Goal: Check status: Check status

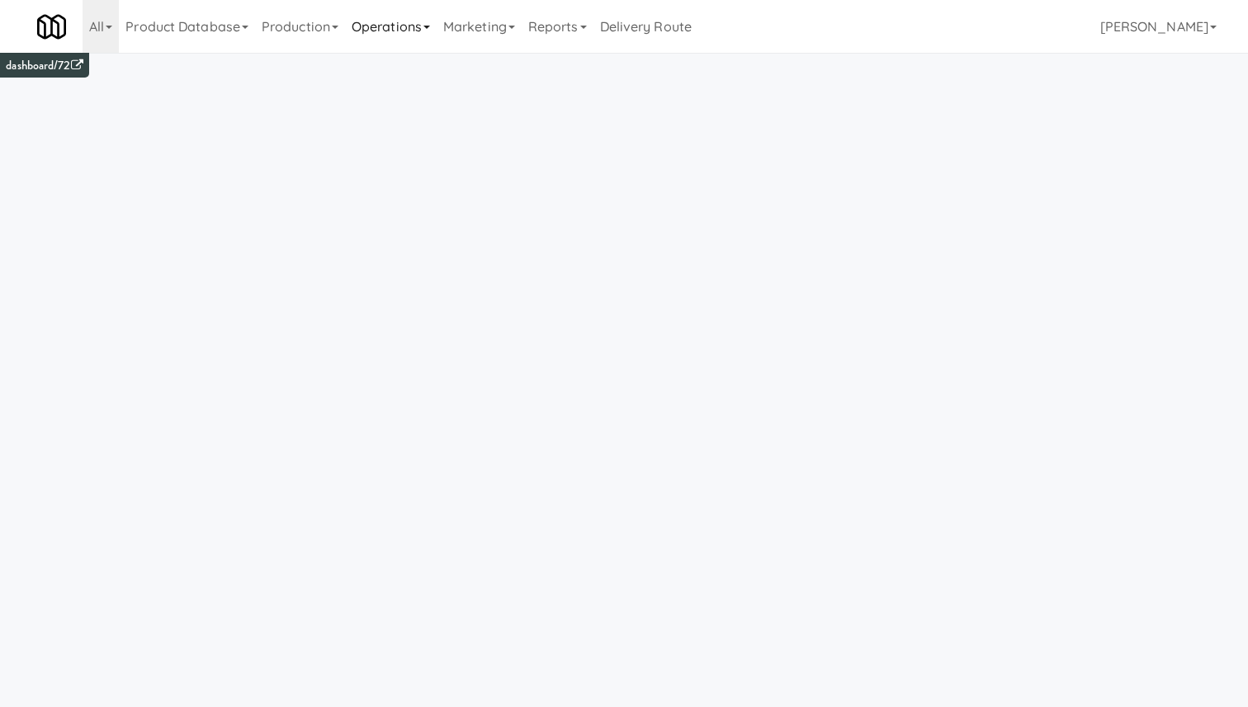
click at [410, 30] on link "Operations" at bounding box center [391, 26] width 92 height 53
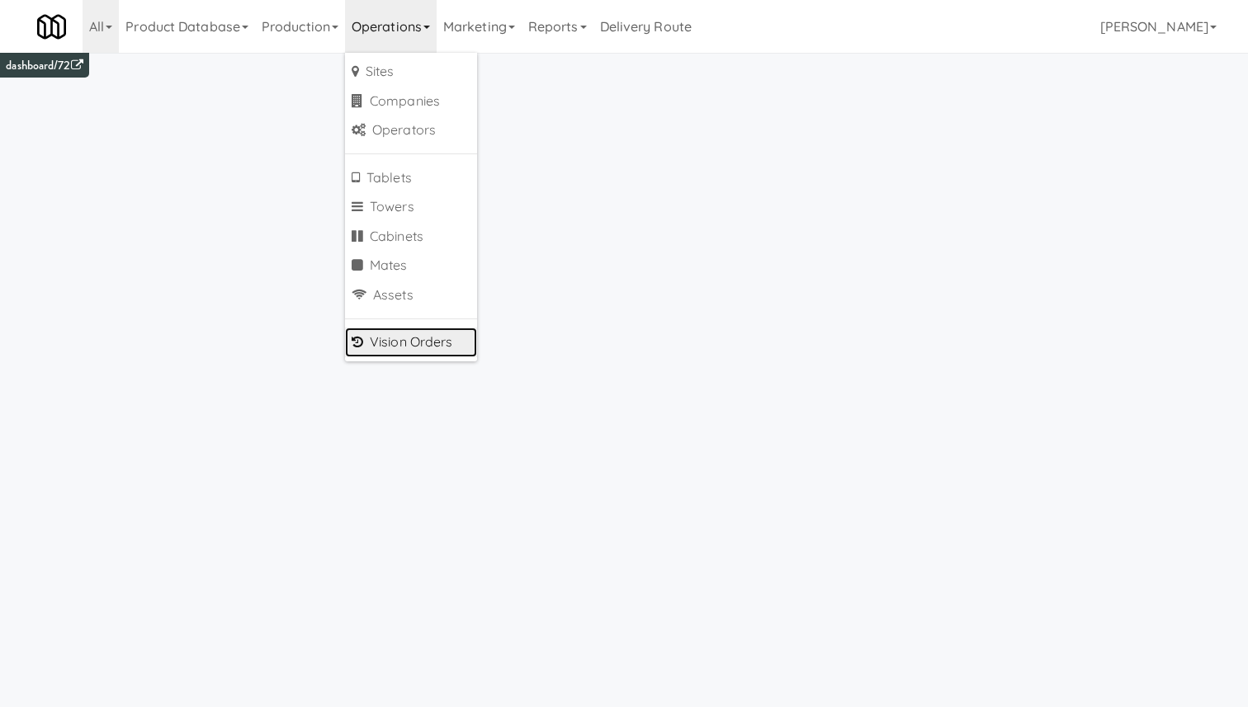
click at [405, 334] on link "Vision Orders" at bounding box center [411, 343] width 132 height 30
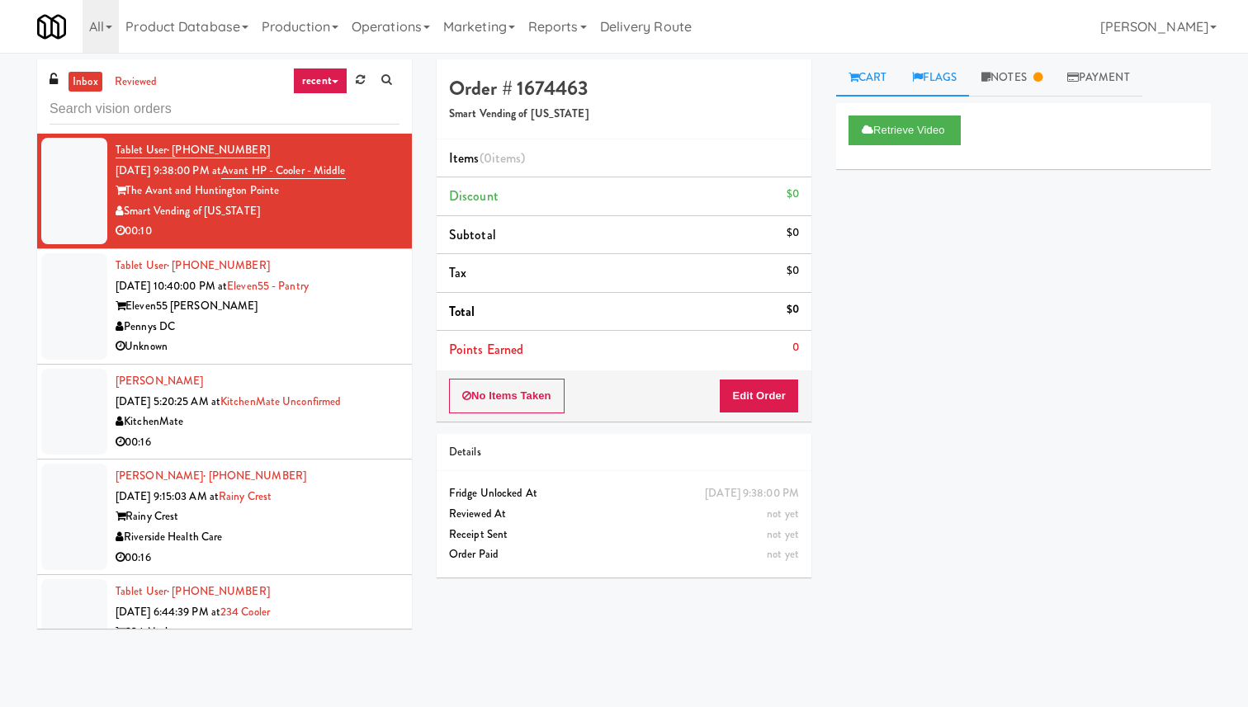
click at [943, 82] on link "Flags" at bounding box center [935, 77] width 70 height 37
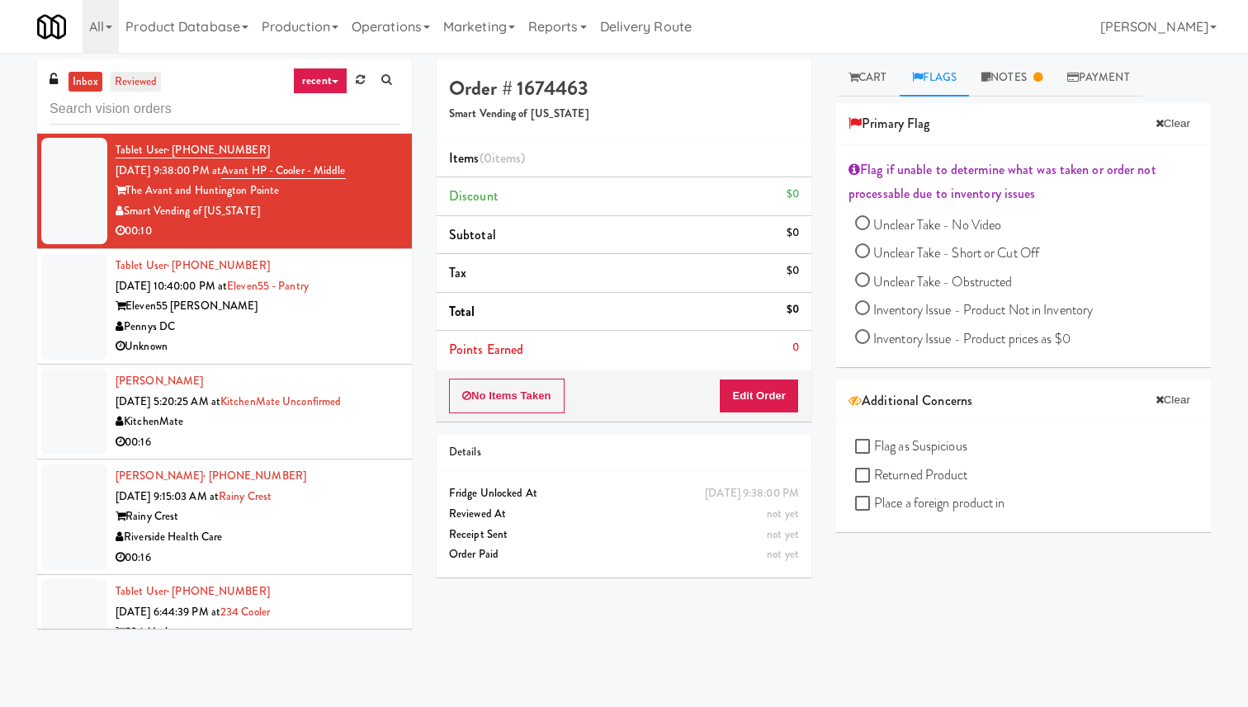
click at [147, 73] on link "reviewed" at bounding box center [136, 82] width 51 height 21
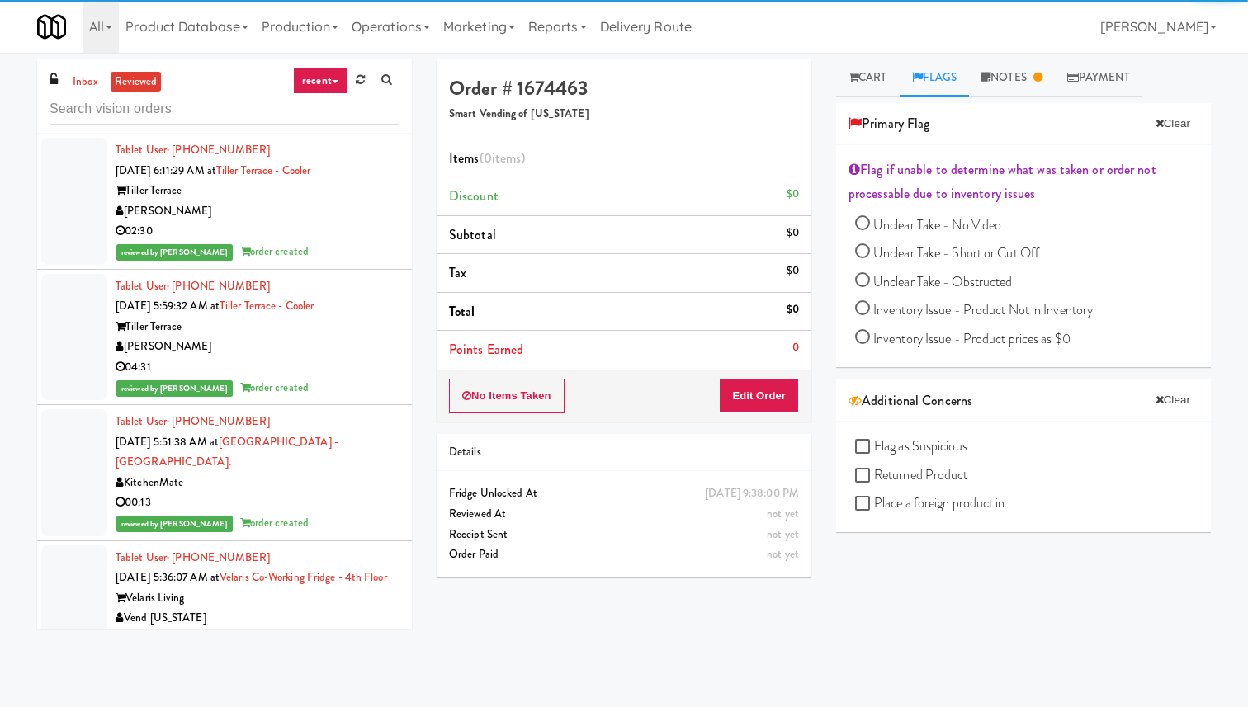
click at [322, 74] on link "recent" at bounding box center [320, 81] width 54 height 26
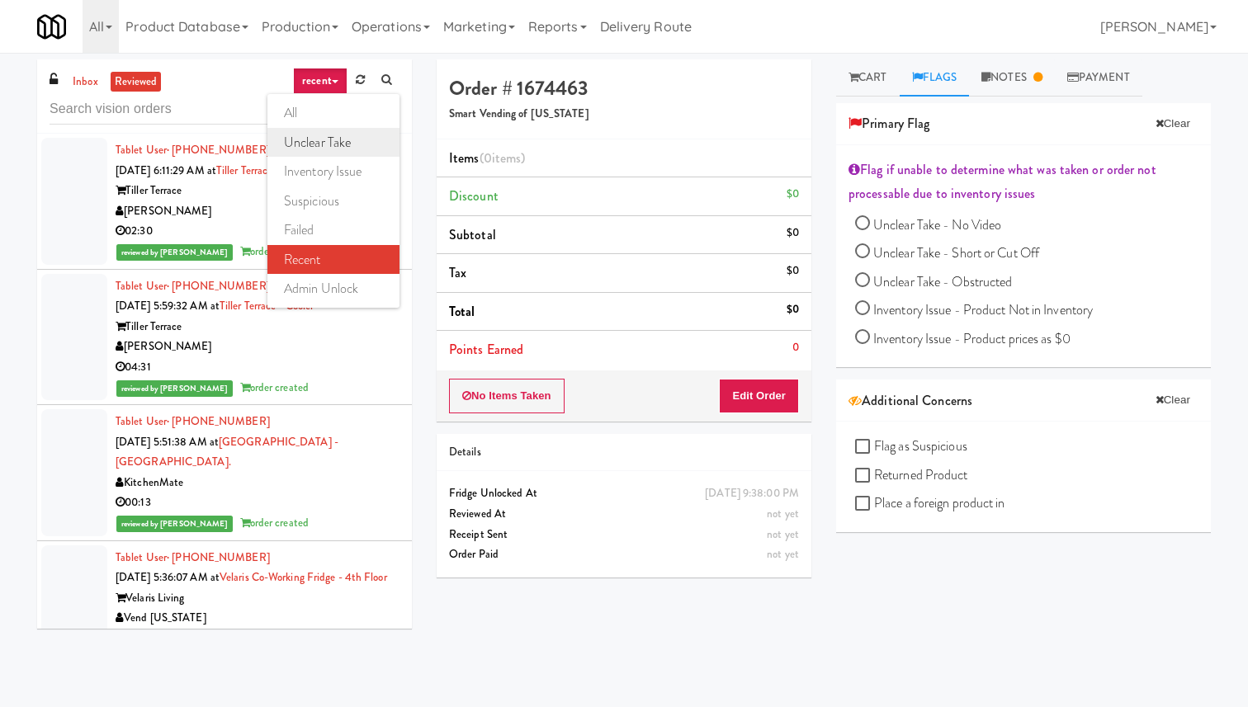
click at [361, 148] on link "unclear take" at bounding box center [333, 143] width 132 height 30
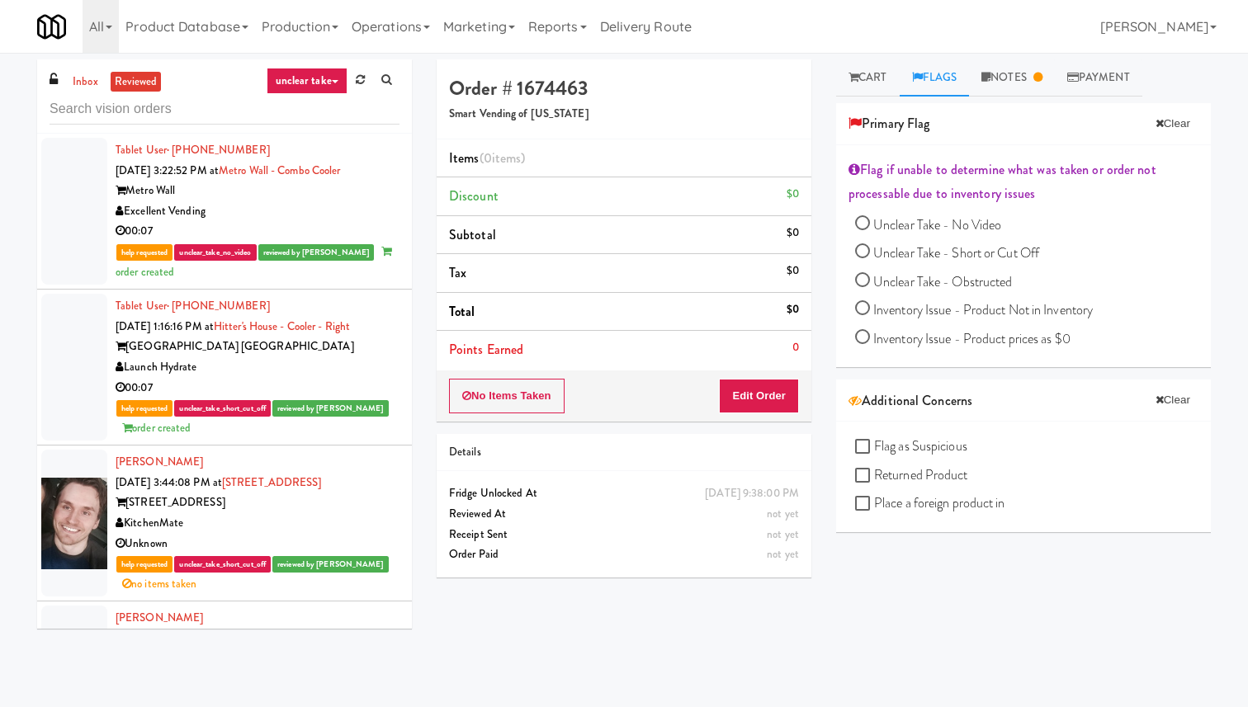
click at [352, 205] on div "Excellent Vending" at bounding box center [258, 211] width 284 height 21
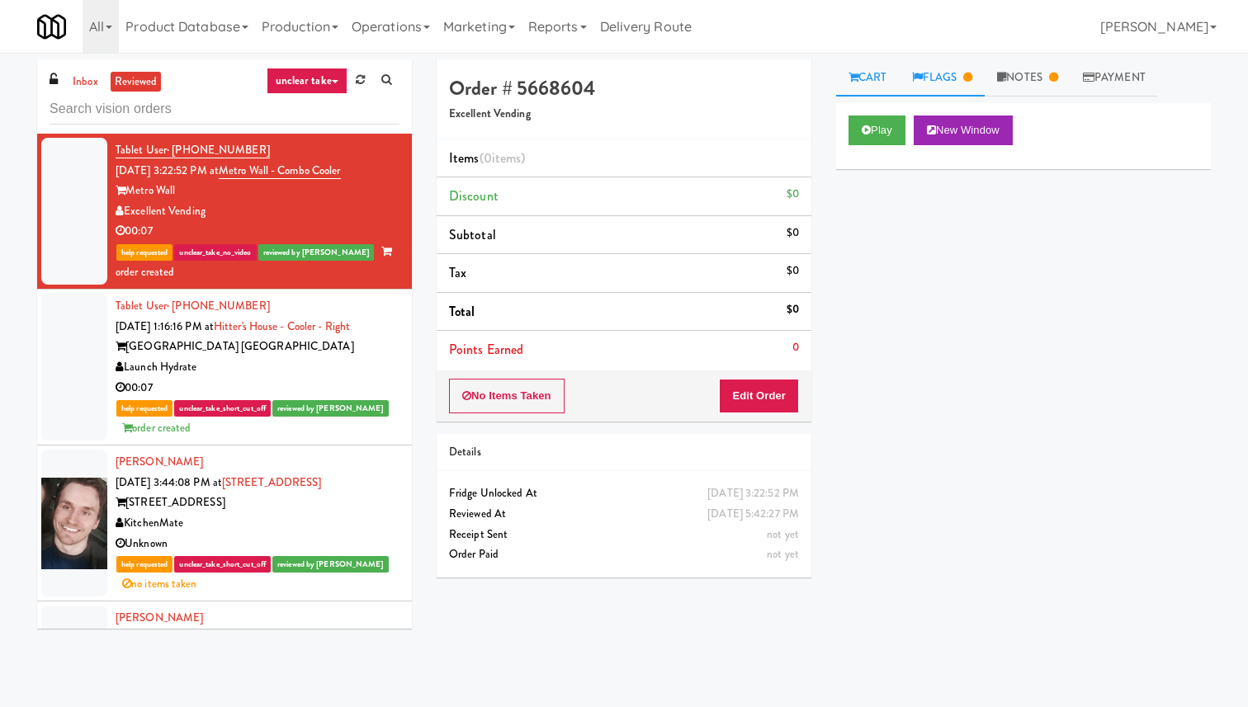
click at [957, 73] on link "Flags" at bounding box center [943, 77] width 86 height 37
